Goal: Information Seeking & Learning: Learn about a topic

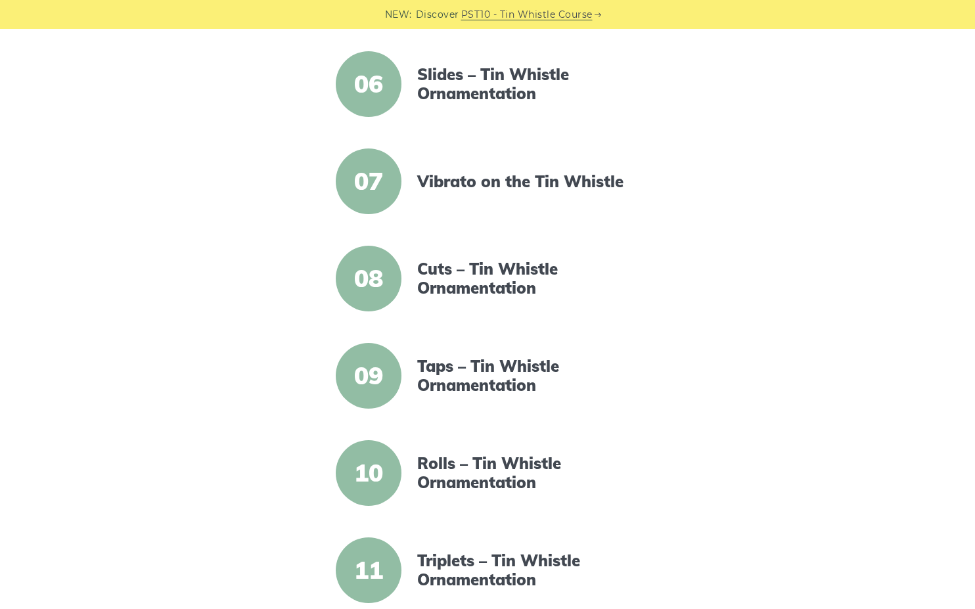
scroll to position [946, 0]
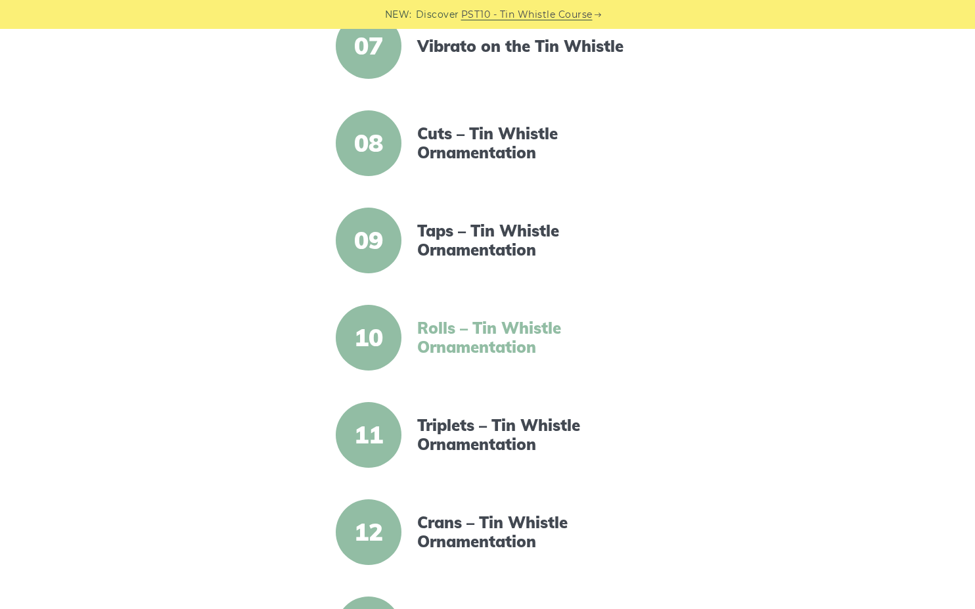
click at [533, 330] on link "Rolls – Tin Whistle Ornamentation" at bounding box center [530, 338] width 226 height 38
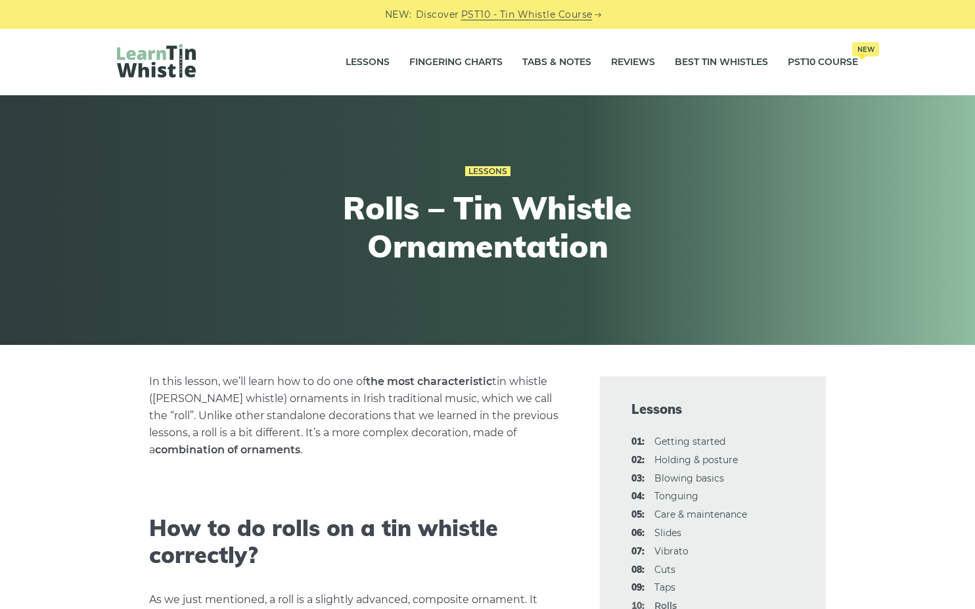
click at [177, 64] on img at bounding box center [156, 60] width 79 height 33
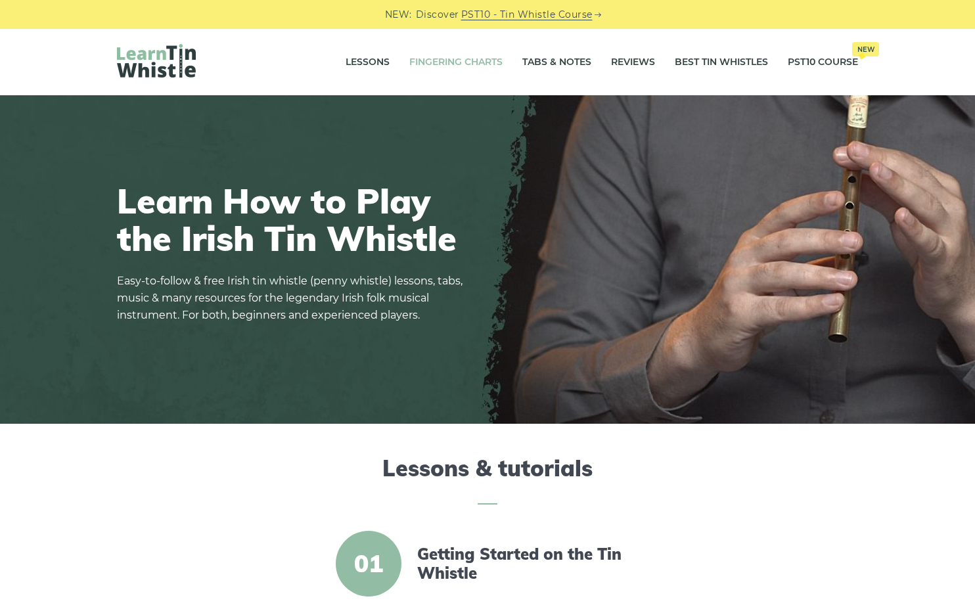
click at [468, 63] on link "Fingering Charts" at bounding box center [455, 62] width 93 height 33
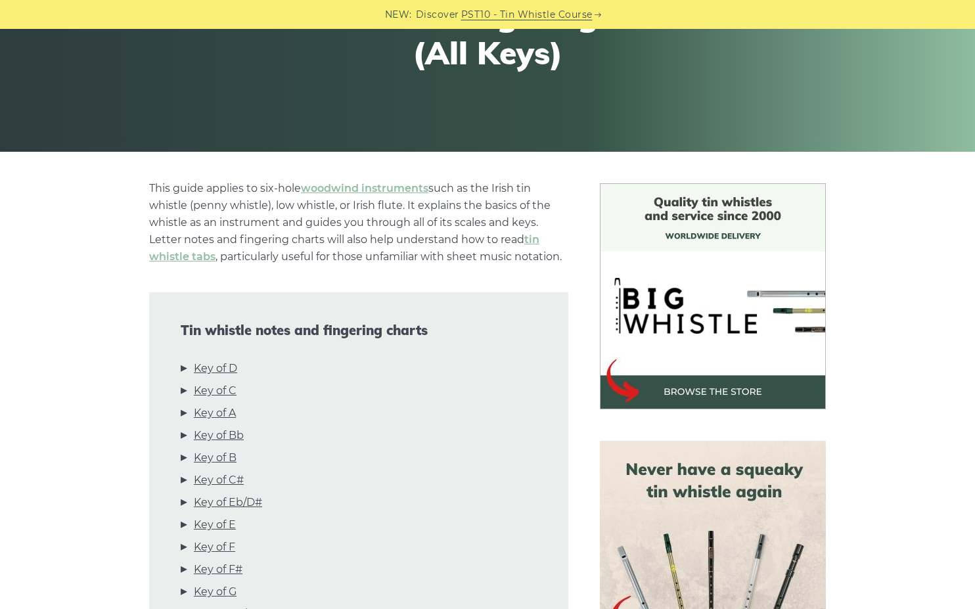
scroll to position [278, 0]
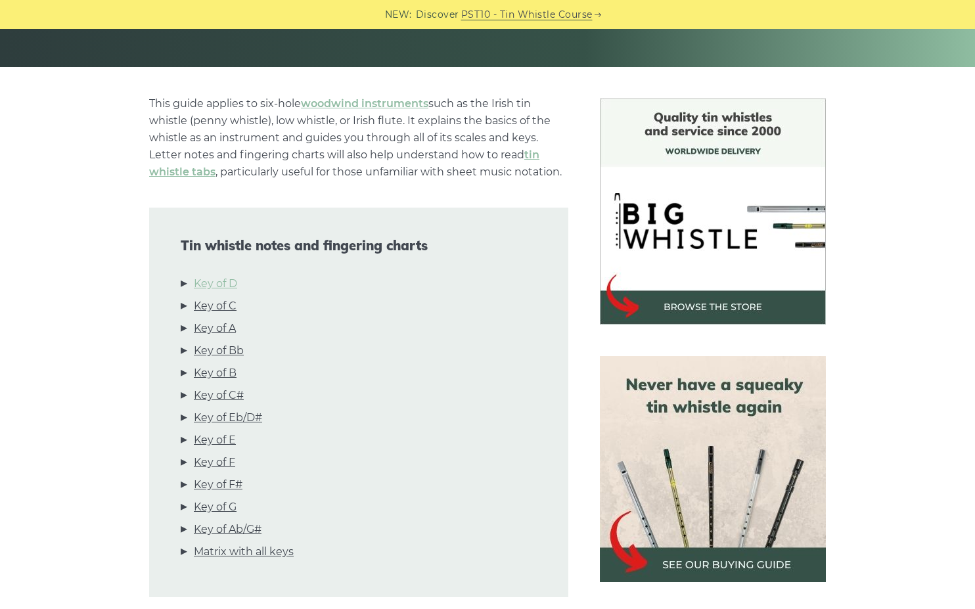
click at [213, 286] on link "Key of D" at bounding box center [215, 283] width 43 height 17
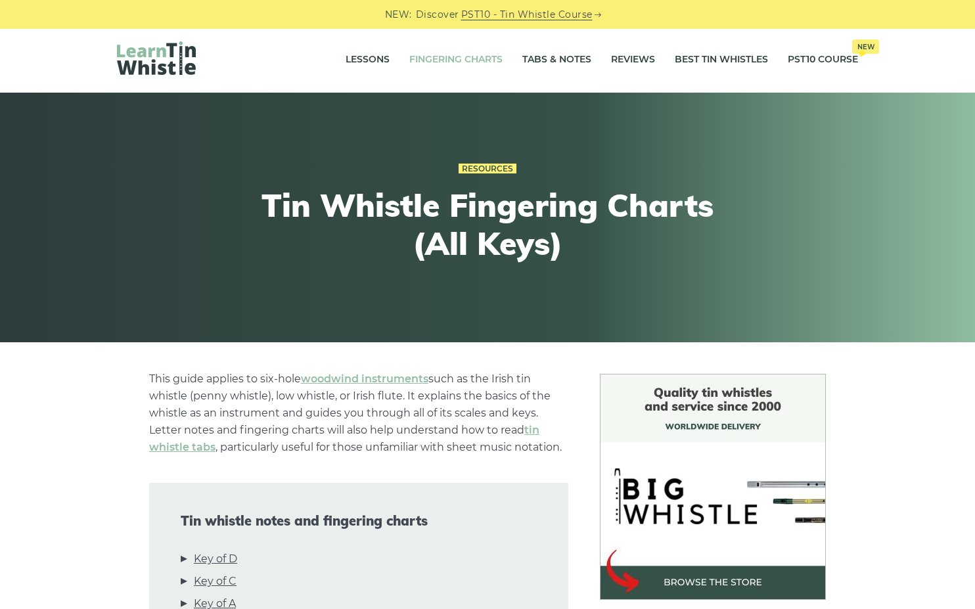
scroll to position [0, 0]
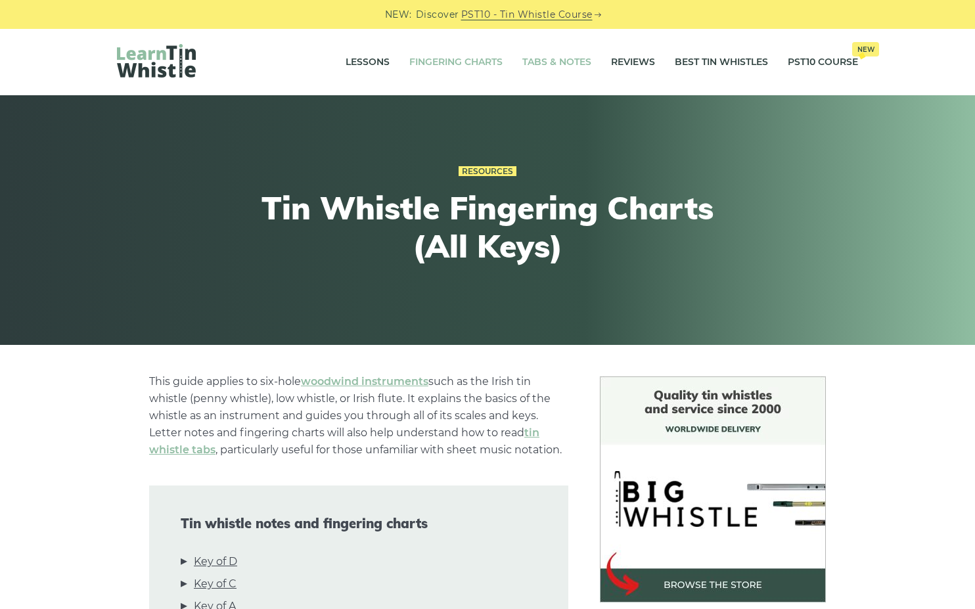
click at [567, 62] on link "Tabs & Notes" at bounding box center [556, 62] width 69 height 33
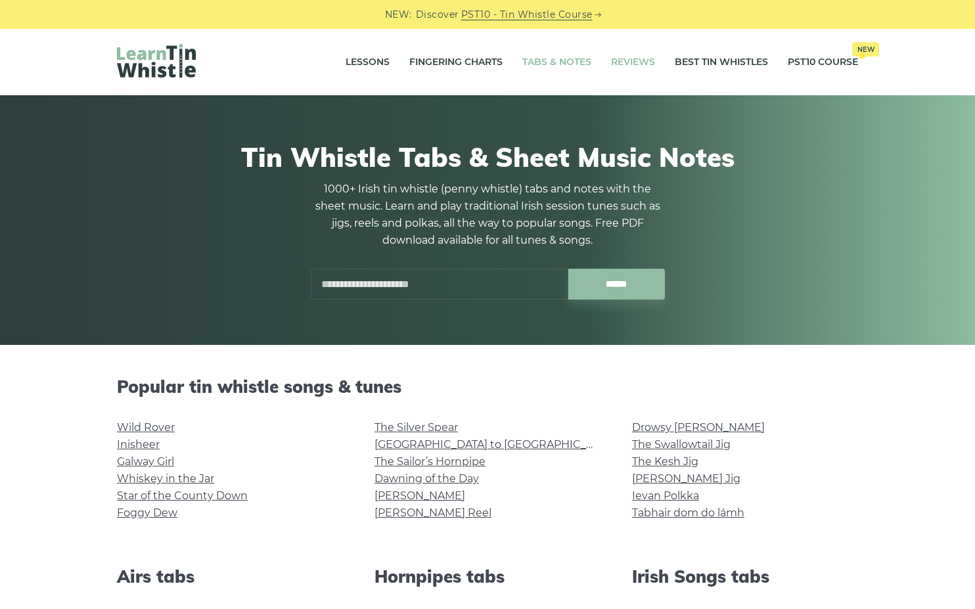
click at [643, 64] on link "Reviews" at bounding box center [633, 62] width 44 height 33
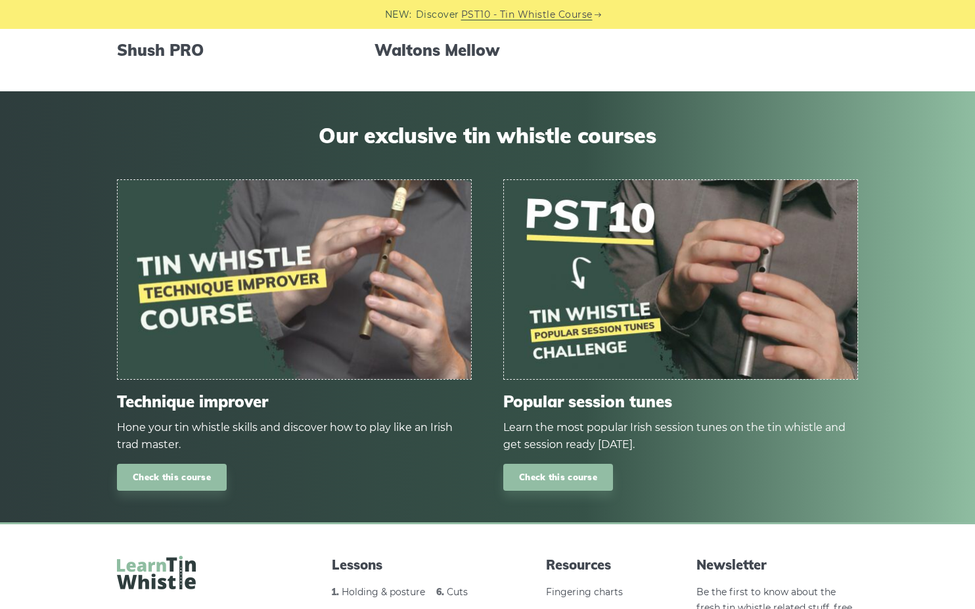
scroll to position [1035, 0]
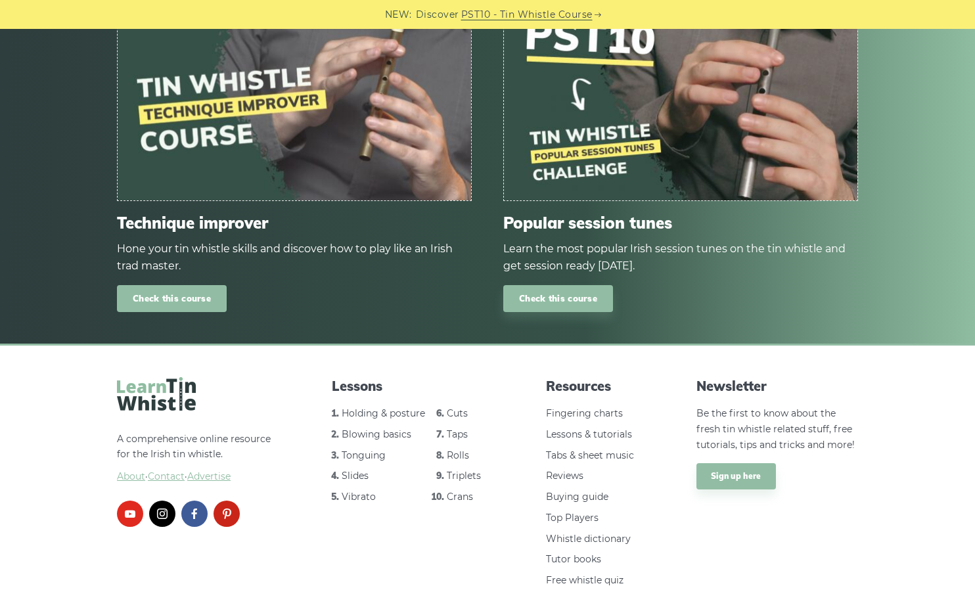
click at [207, 296] on link "Check this course" at bounding box center [172, 298] width 110 height 27
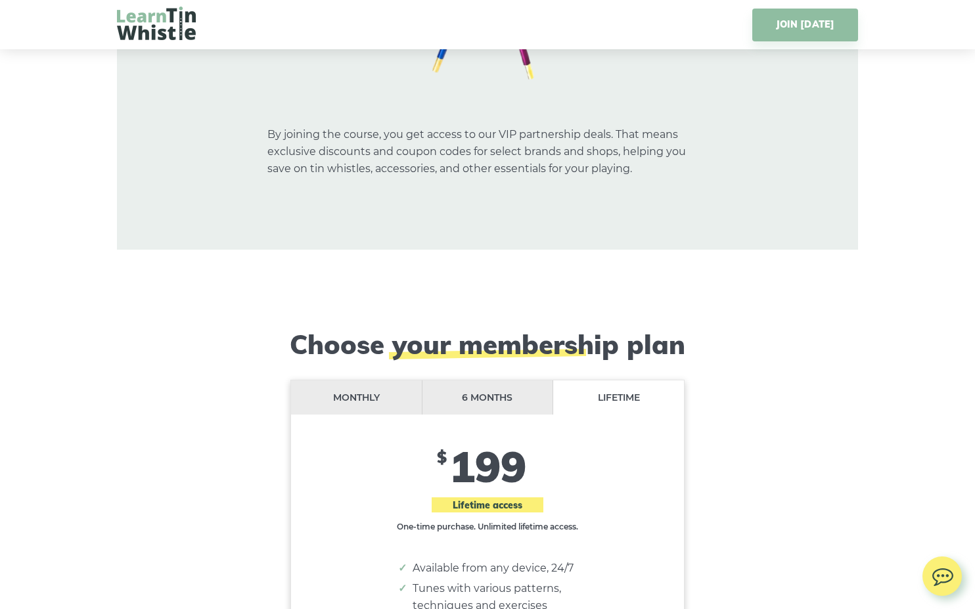
scroll to position [10553, 0]
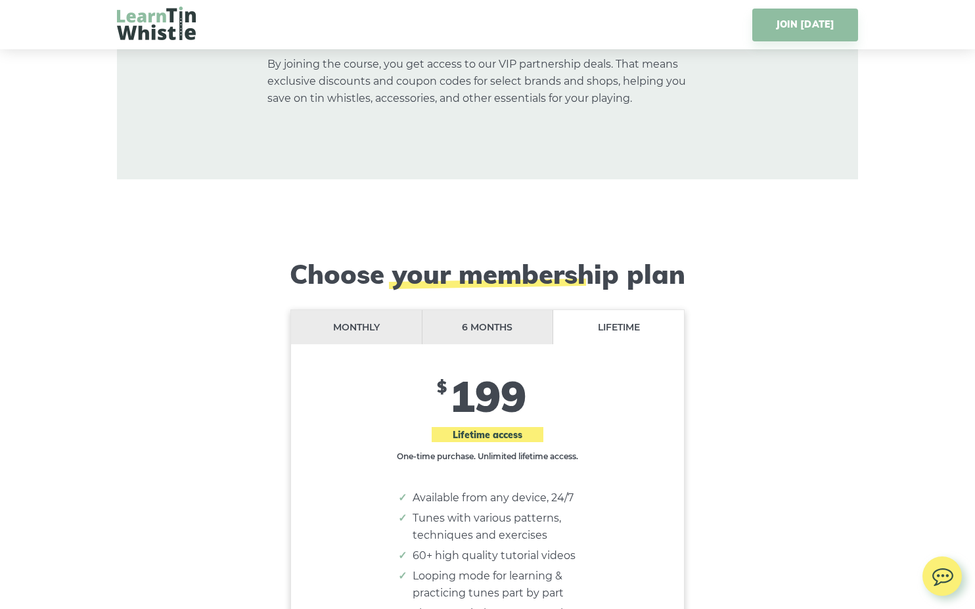
click at [354, 310] on li "Monthly" at bounding box center [356, 327] width 131 height 35
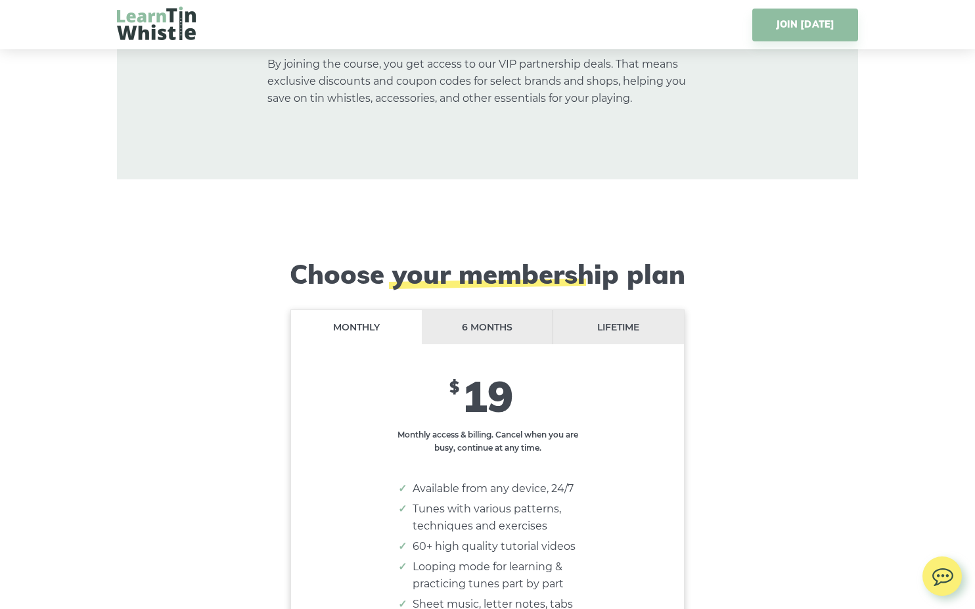
click at [506, 310] on li "6 months" at bounding box center [487, 327] width 131 height 35
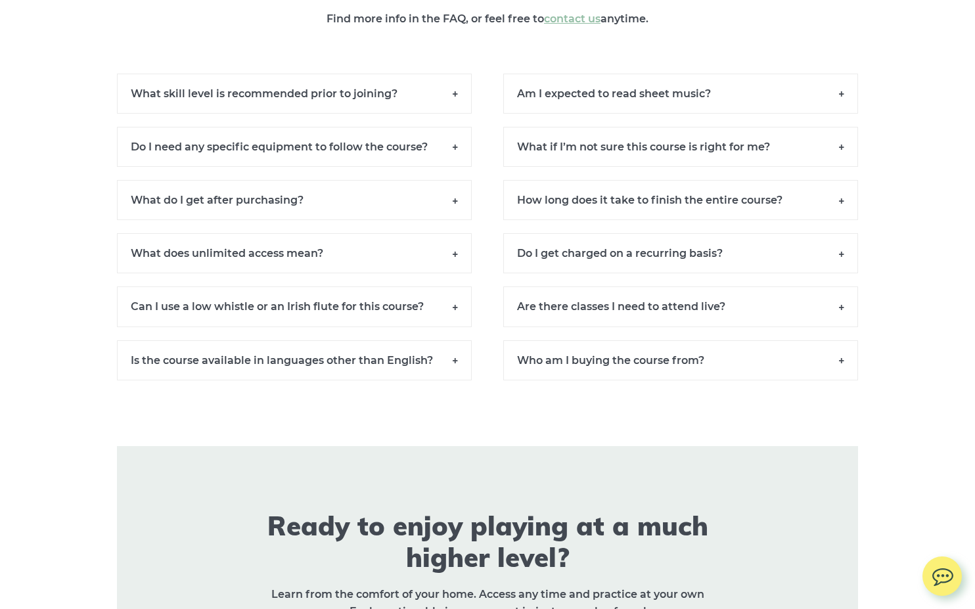
scroll to position [12155, 0]
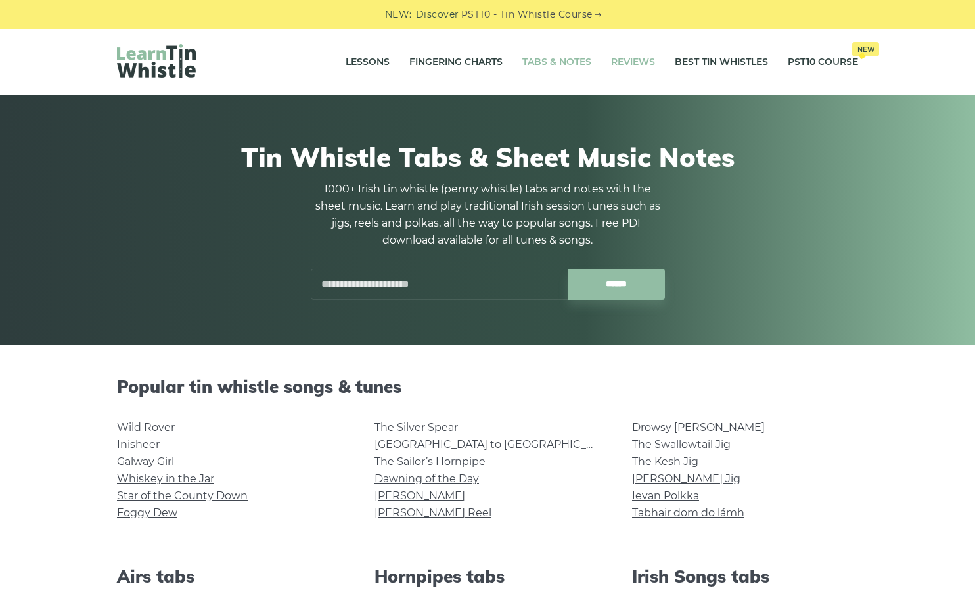
click at [638, 62] on link "Reviews" at bounding box center [633, 62] width 44 height 33
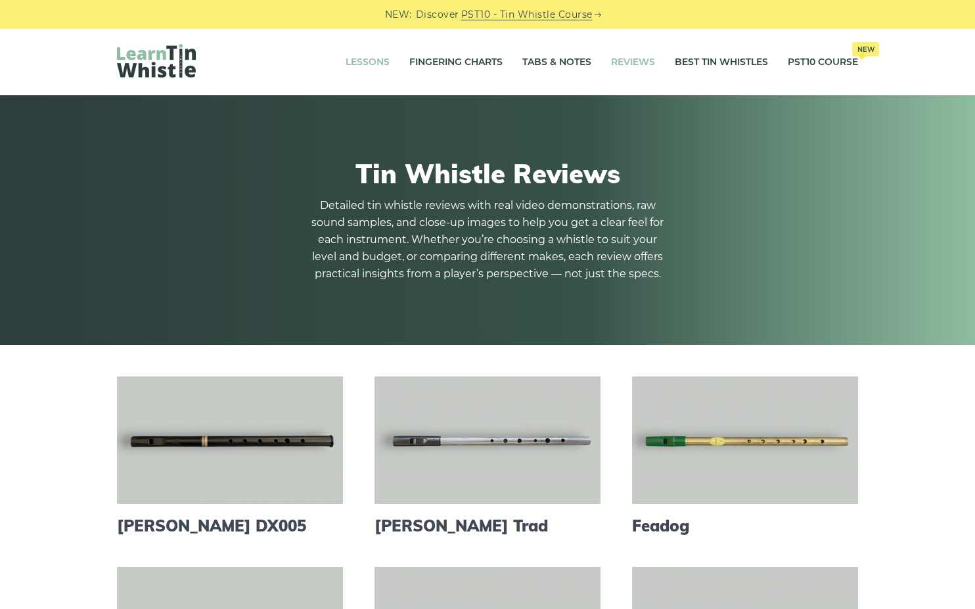
click at [371, 65] on link "Lessons" at bounding box center [367, 62] width 44 height 33
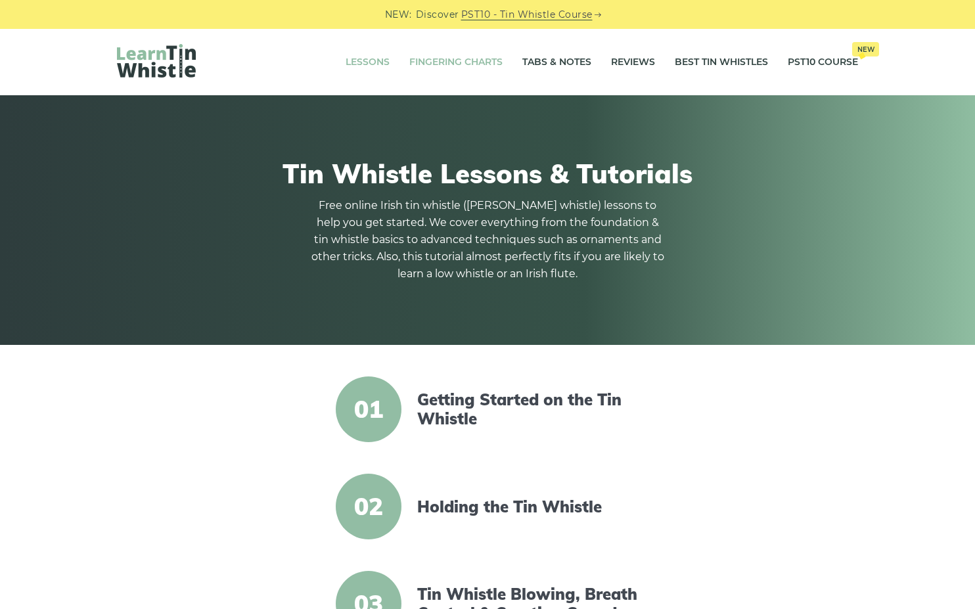
click at [431, 62] on link "Fingering Charts" at bounding box center [455, 62] width 93 height 33
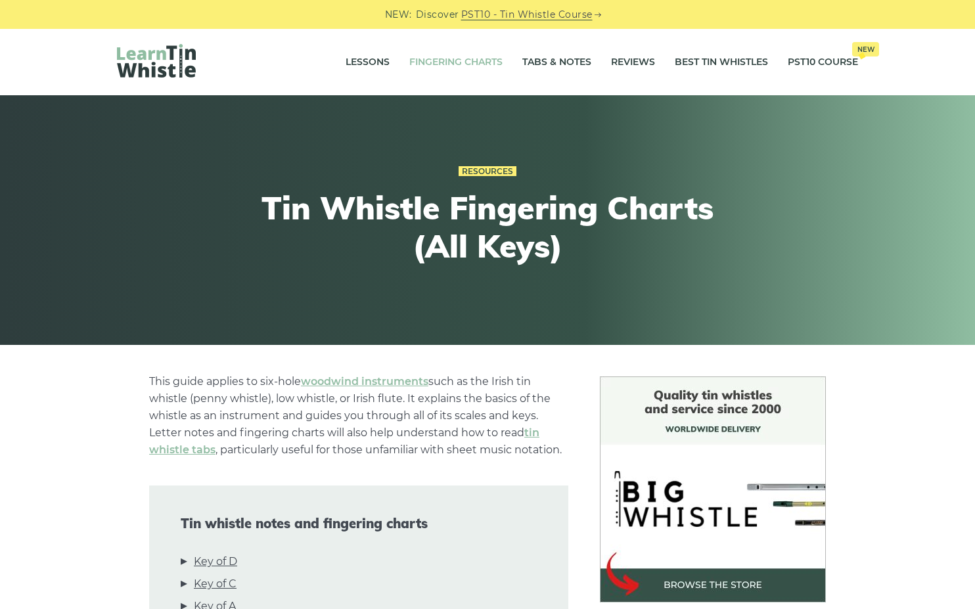
scroll to position [430, 0]
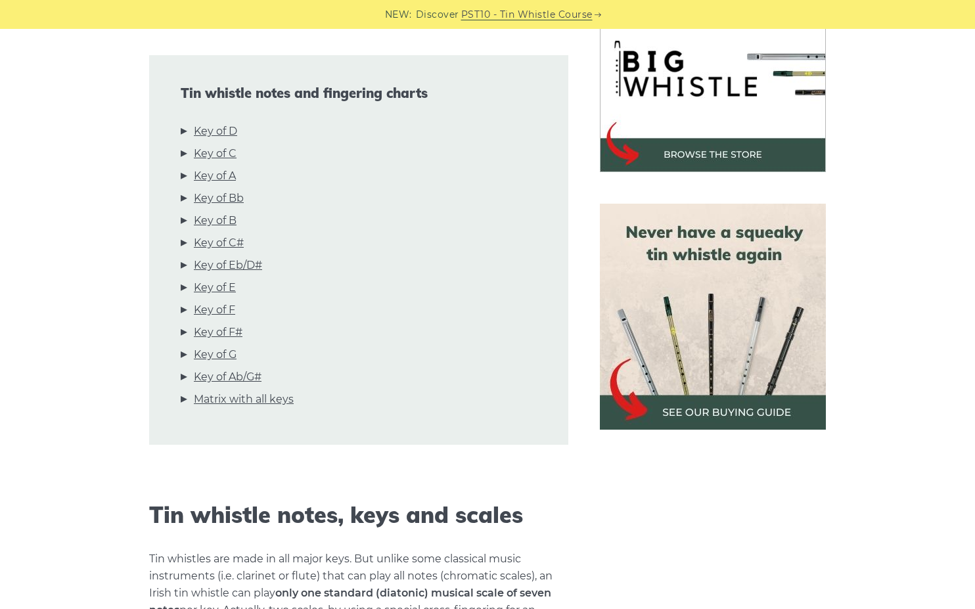
click at [738, 349] on img at bounding box center [713, 317] width 226 height 226
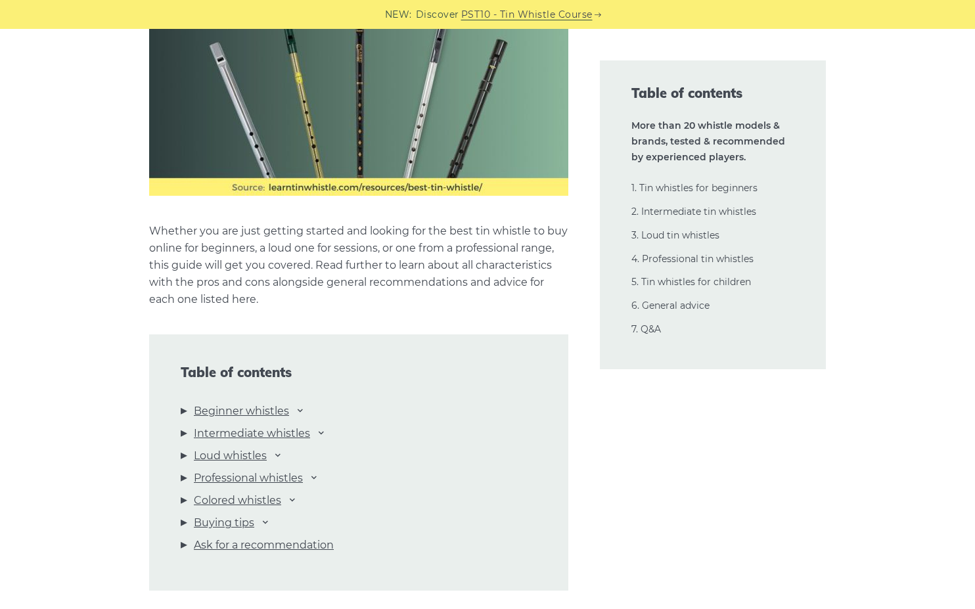
scroll to position [1275, 0]
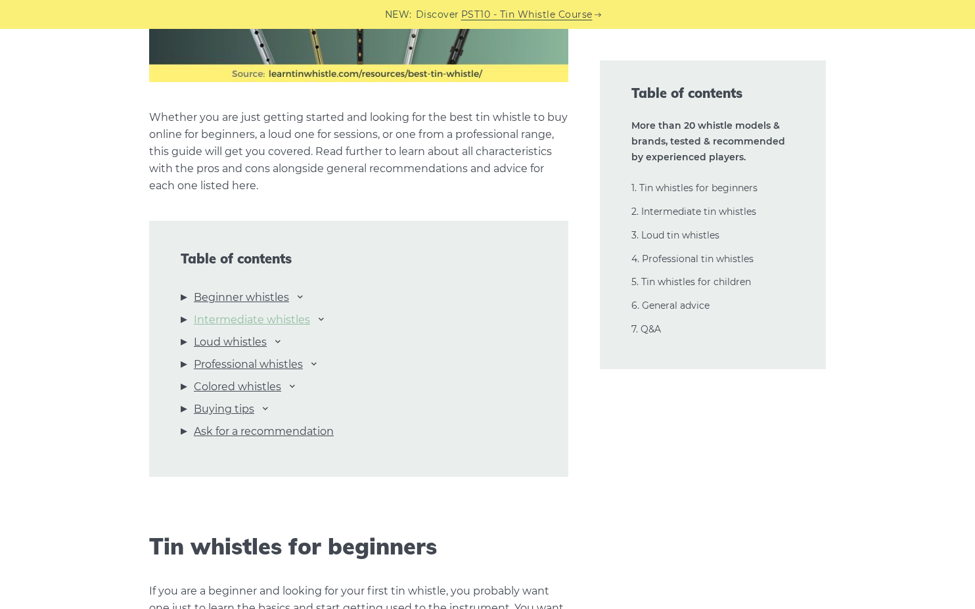
click at [286, 318] on link "Intermediate whistles" at bounding box center [252, 319] width 116 height 17
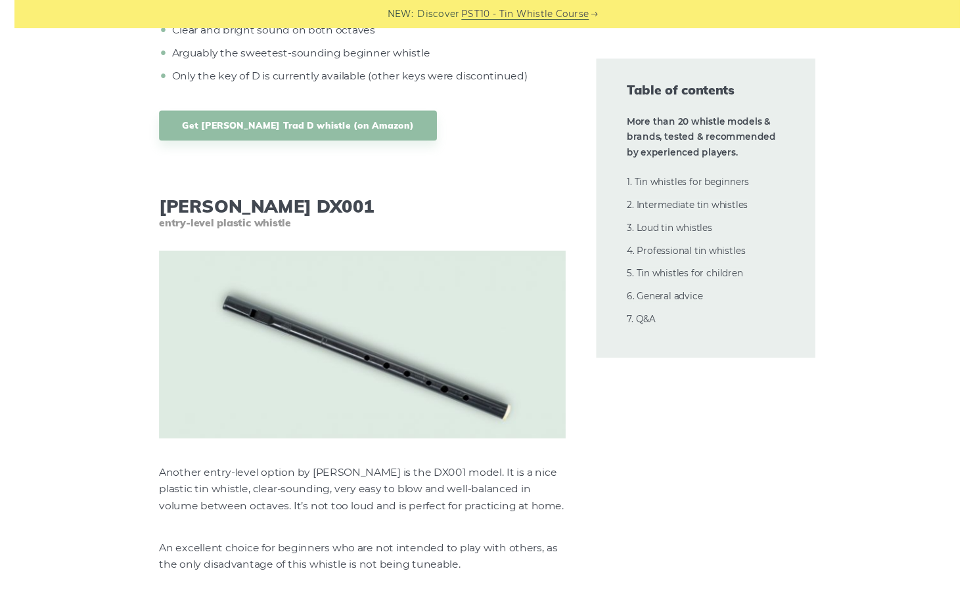
scroll to position [7141, 0]
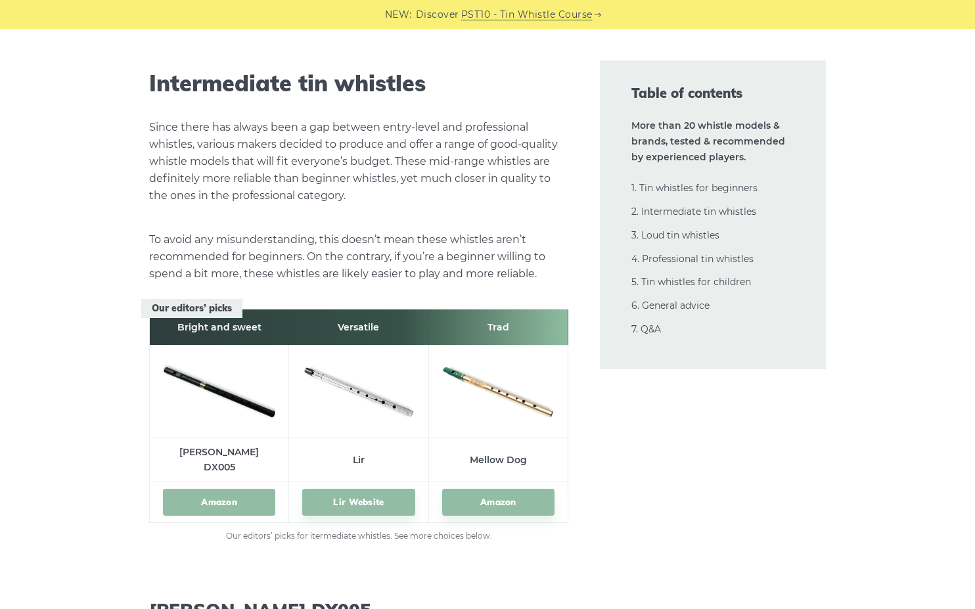
click at [227, 489] on link "Amazon" at bounding box center [219, 502] width 112 height 27
click at [510, 489] on link "Amazon" at bounding box center [498, 502] width 112 height 27
click at [372, 489] on link "Lir Website" at bounding box center [358, 502] width 112 height 27
